Goal: Information Seeking & Learning: Learn about a topic

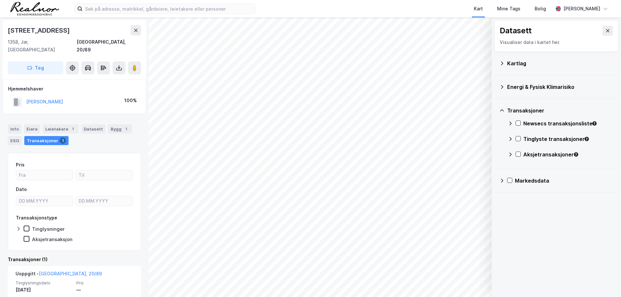
click at [341, 2] on div "Kart Mine Tags Bolig [PERSON_NAME] © Mapbox © OpenStreetMap Improve this map © …" at bounding box center [310, 148] width 621 height 297
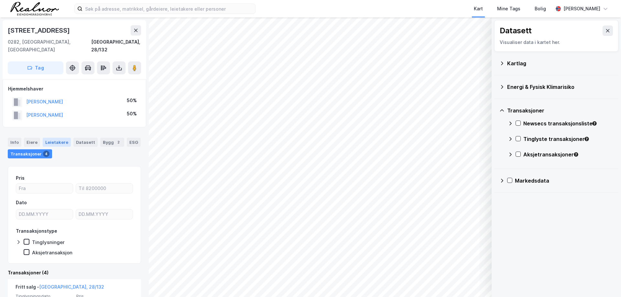
click at [65, 135] on div "© Mapbox © OpenStreetMap Improve this map © Maxar Datasett Visualiser data i ka…" at bounding box center [310, 157] width 621 height 280
click at [108, 9] on input at bounding box center [168, 9] width 173 height 10
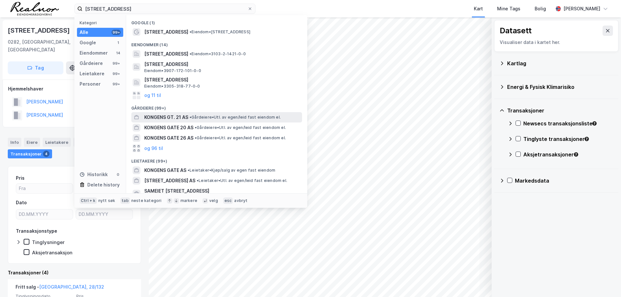
click at [203, 116] on span "• Gårdeiere • Utl. av egen/leid fast eiendom el." at bounding box center [234, 117] width 91 height 5
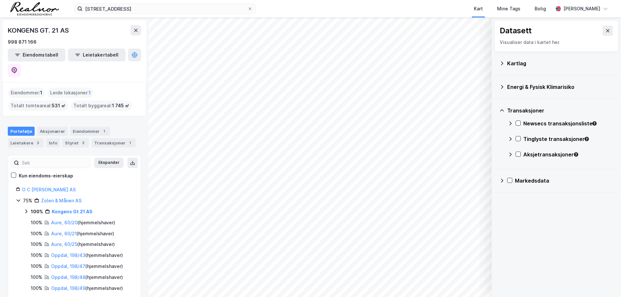
click at [136, 0] on div "[STREET_ADDRESS] Kart Mine Tags Bolig [PERSON_NAME]" at bounding box center [310, 8] width 621 height 17
click at [139, 8] on input "[STREET_ADDRESS]" at bounding box center [164, 9] width 165 height 10
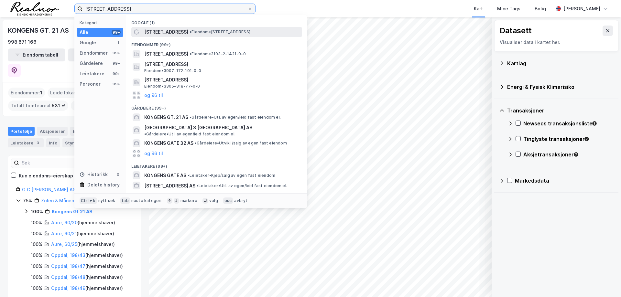
type input "[STREET_ADDRESS]"
click at [176, 31] on span "[STREET_ADDRESS]" at bounding box center [166, 32] width 44 height 8
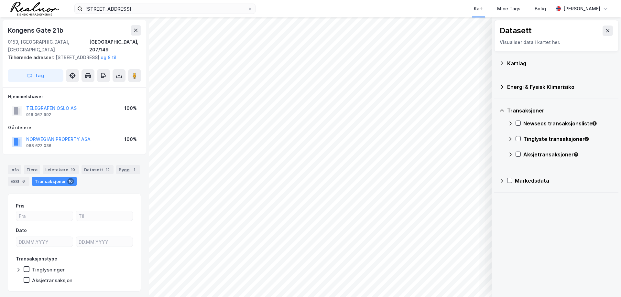
scroll to position [1, 0]
